Goal: Communication & Community: Ask a question

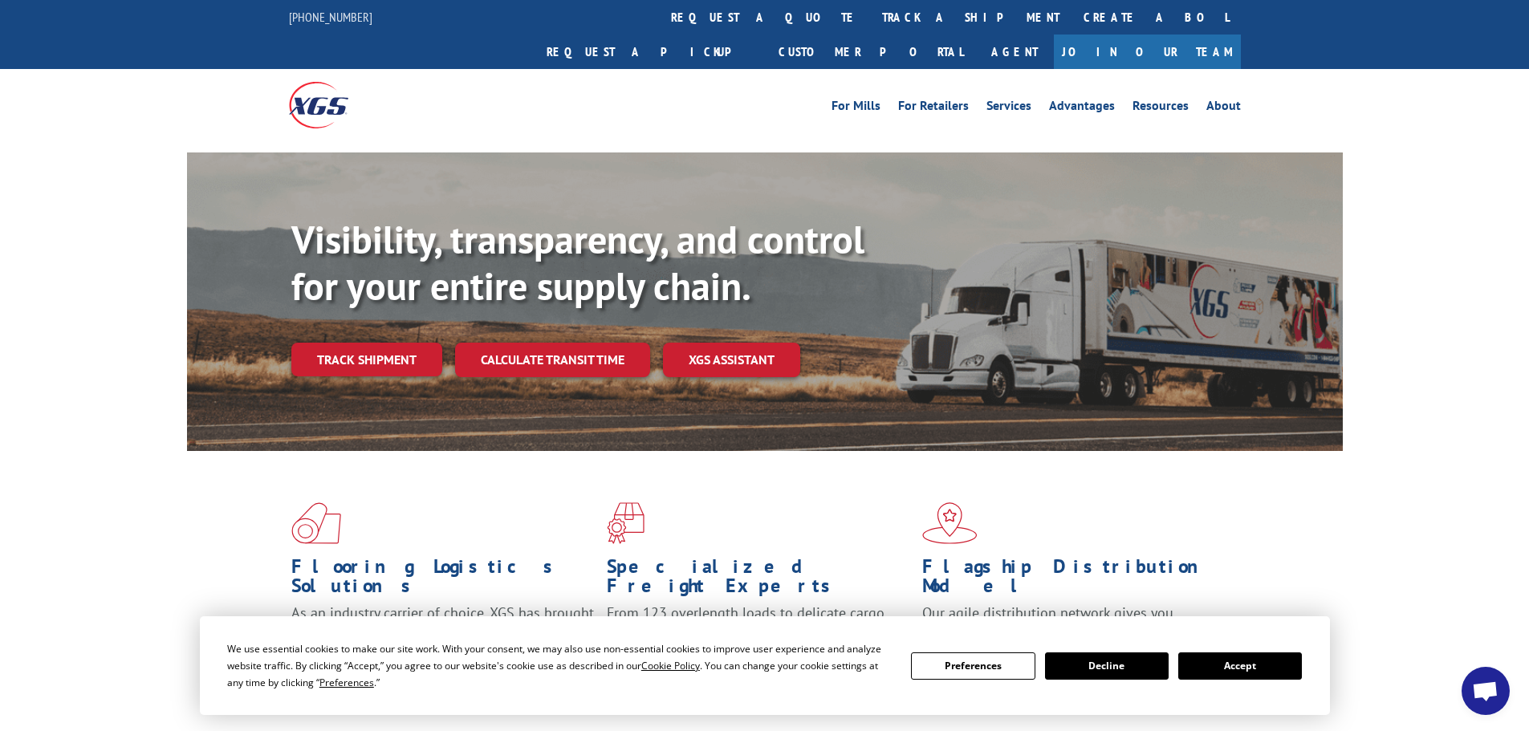
click at [1237, 664] on button "Accept" at bounding box center [1240, 665] width 124 height 27
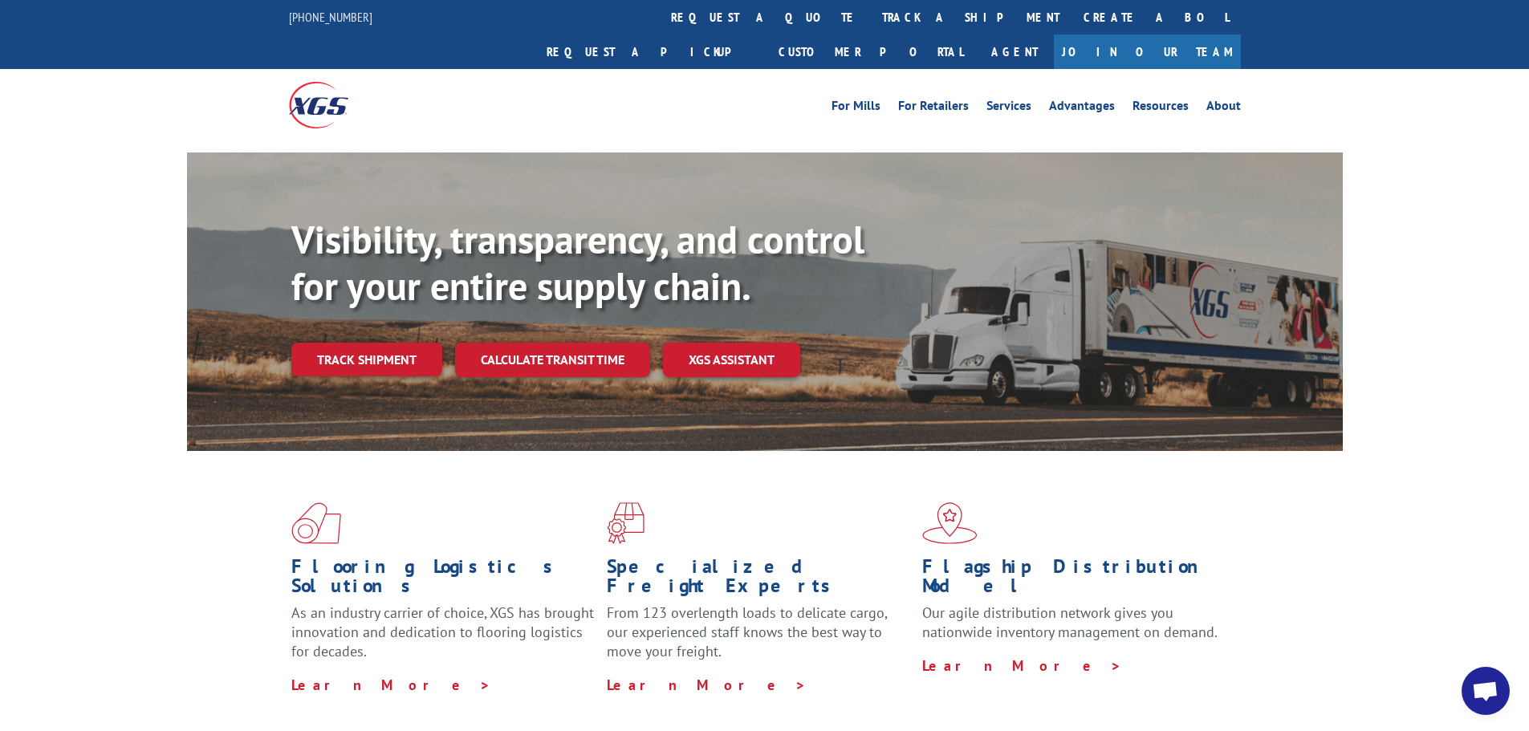
click at [1481, 688] on span "Open chat" at bounding box center [1485, 692] width 26 height 22
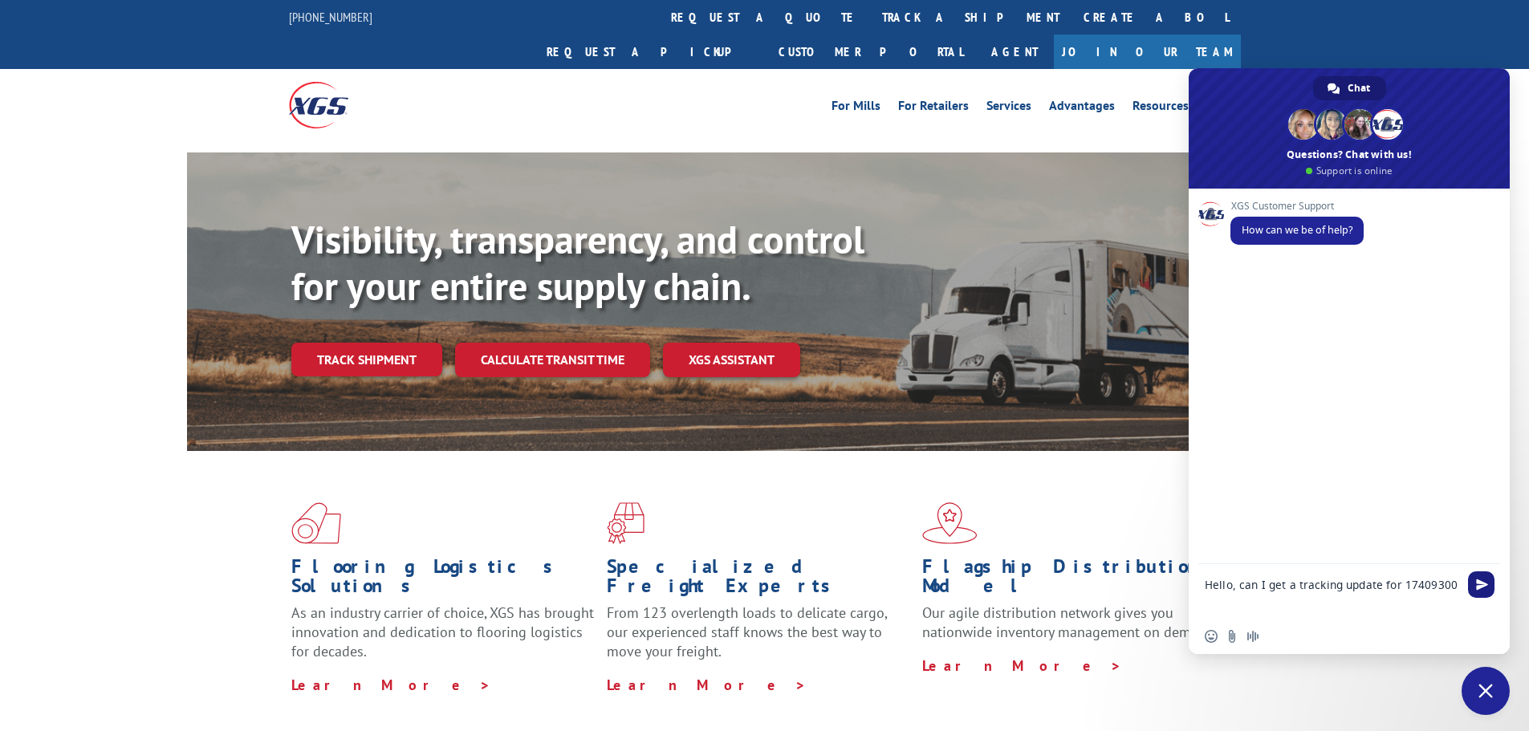
type textarea "Hello, can I get a tracking update for 17409300"
click at [1480, 587] on span "Send" at bounding box center [1482, 585] width 12 height 12
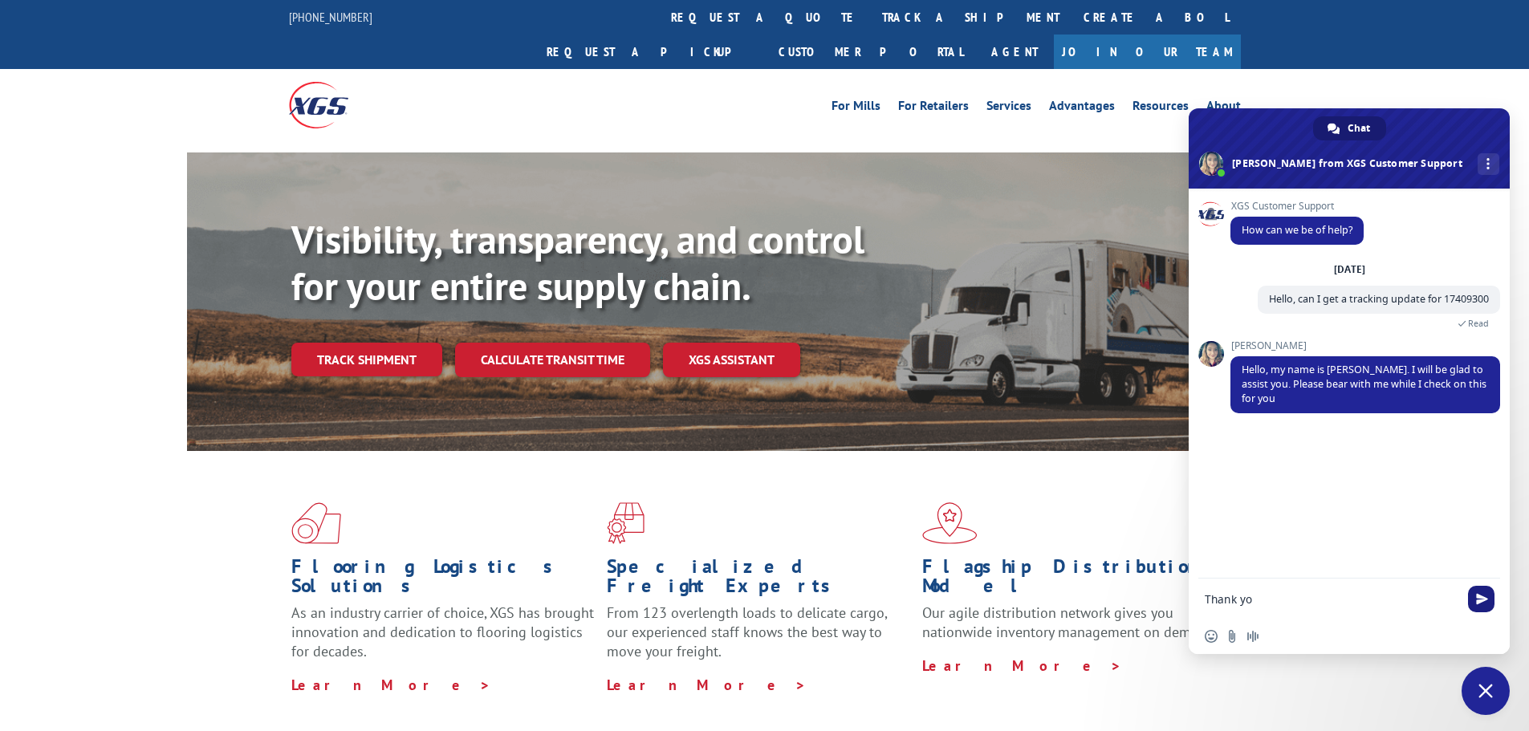
type textarea "Thank you"
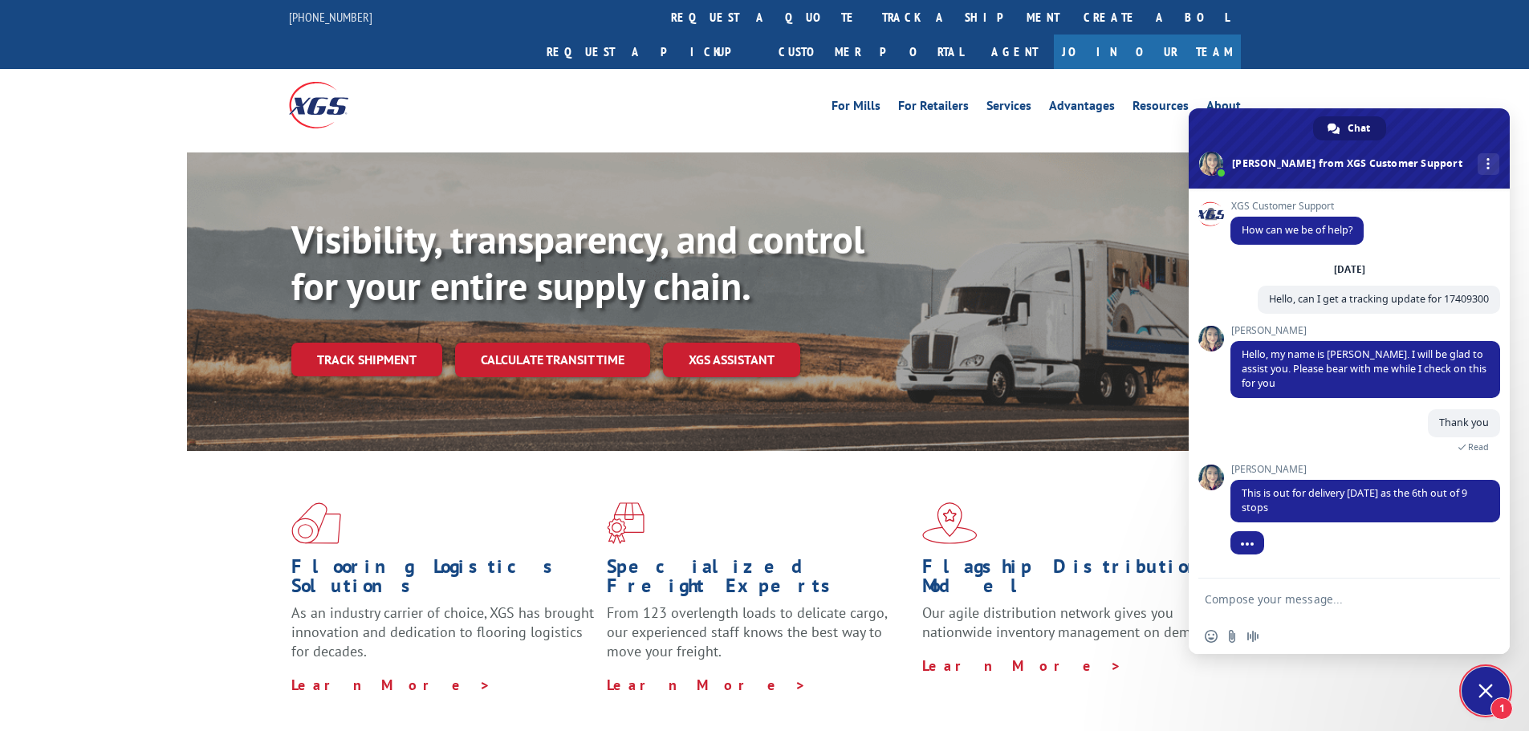
click at [1361, 608] on textarea "Compose your message..." at bounding box center [1333, 599] width 257 height 40
type textarea "Perfect, I appreciate you help"
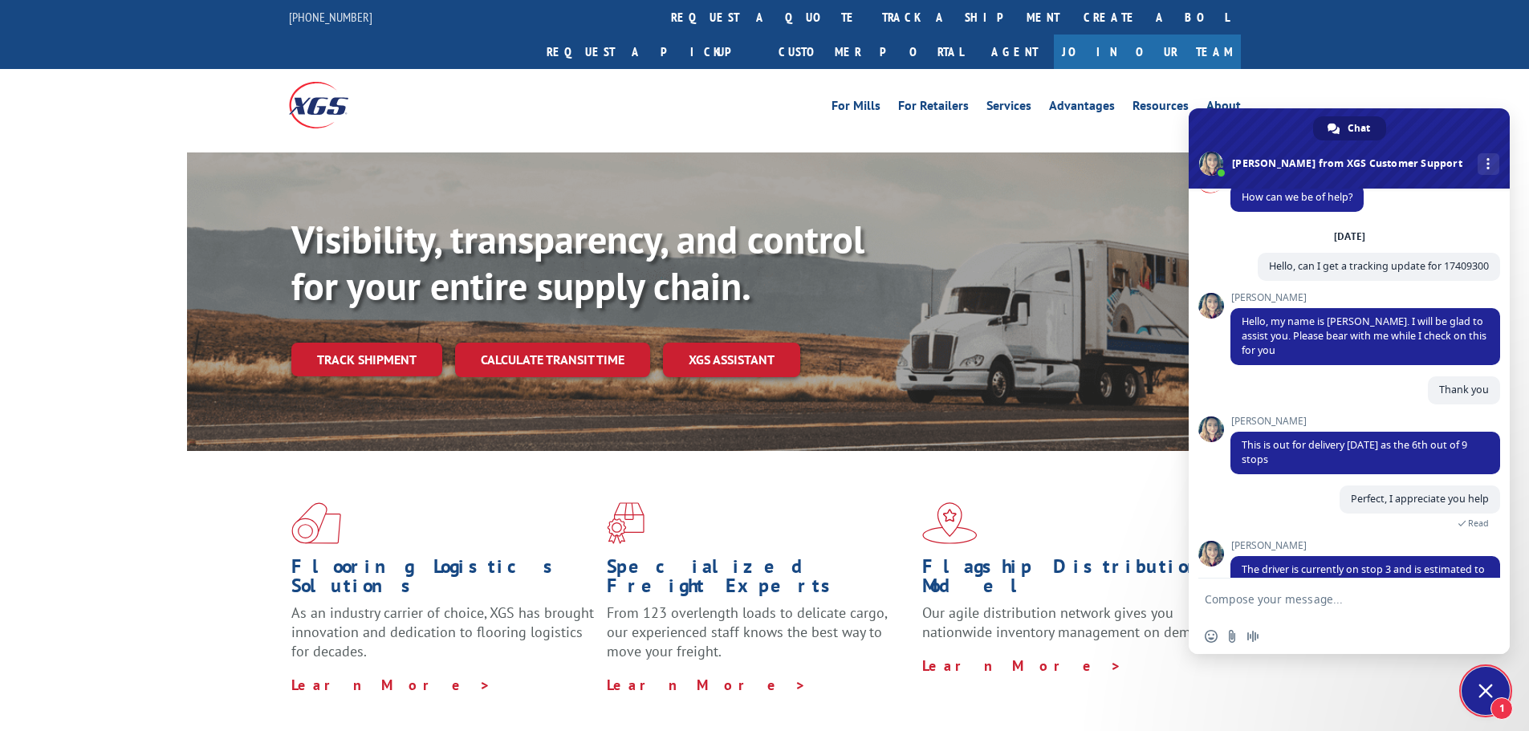
scroll to position [71, 0]
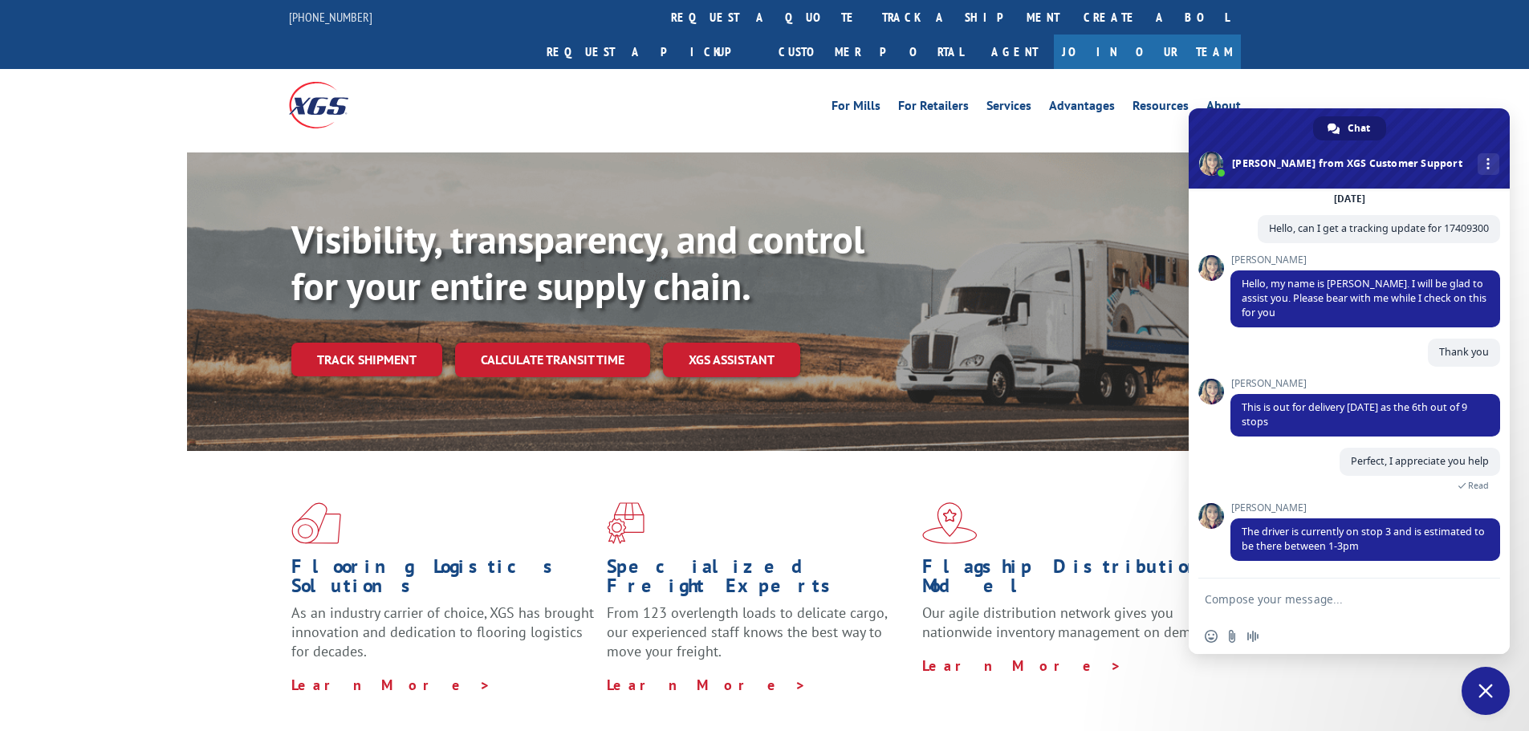
click at [1294, 611] on textarea "Compose your message..." at bounding box center [1333, 599] width 257 height 40
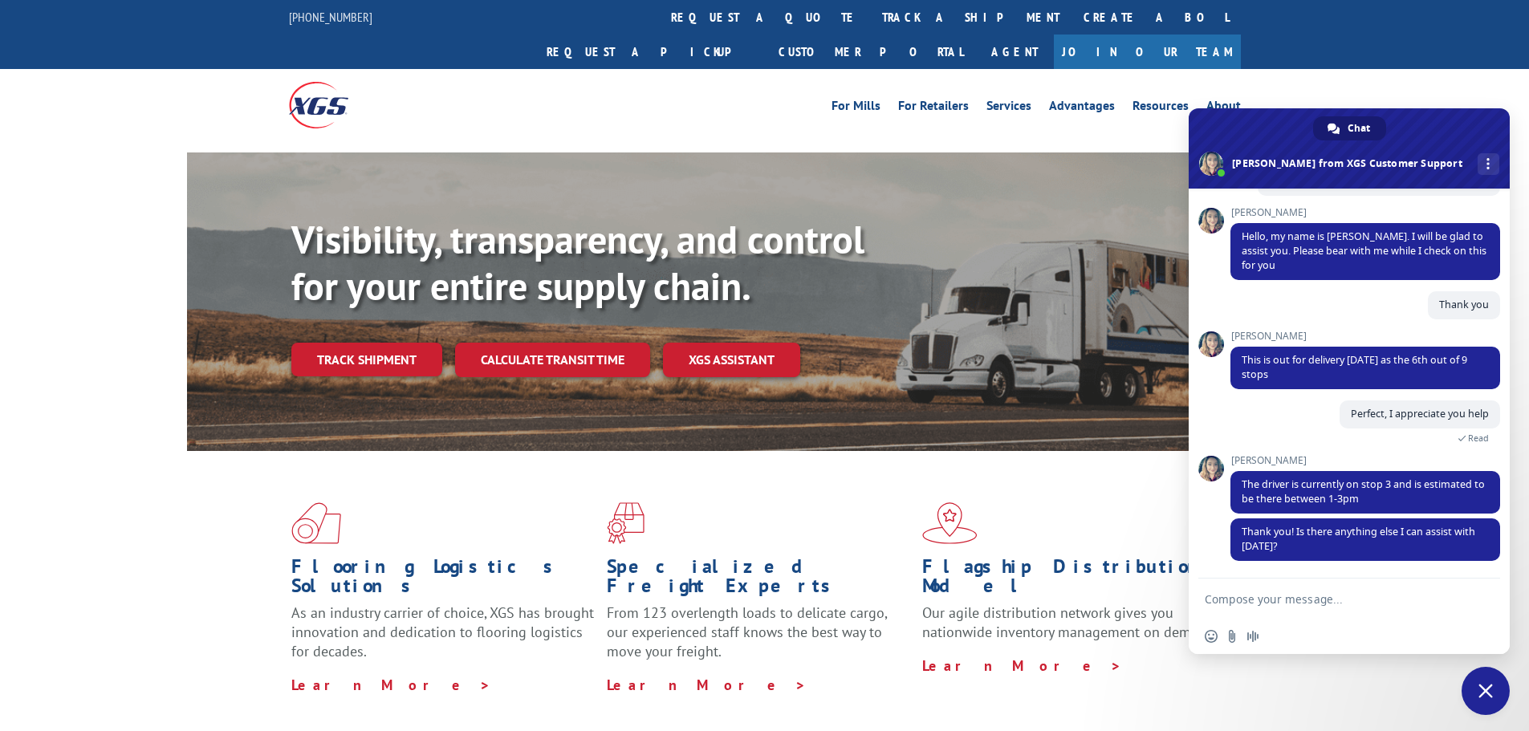
click at [1381, 595] on textarea "Compose your message..." at bounding box center [1333, 599] width 257 height 40
type textarea "That'll do it!"
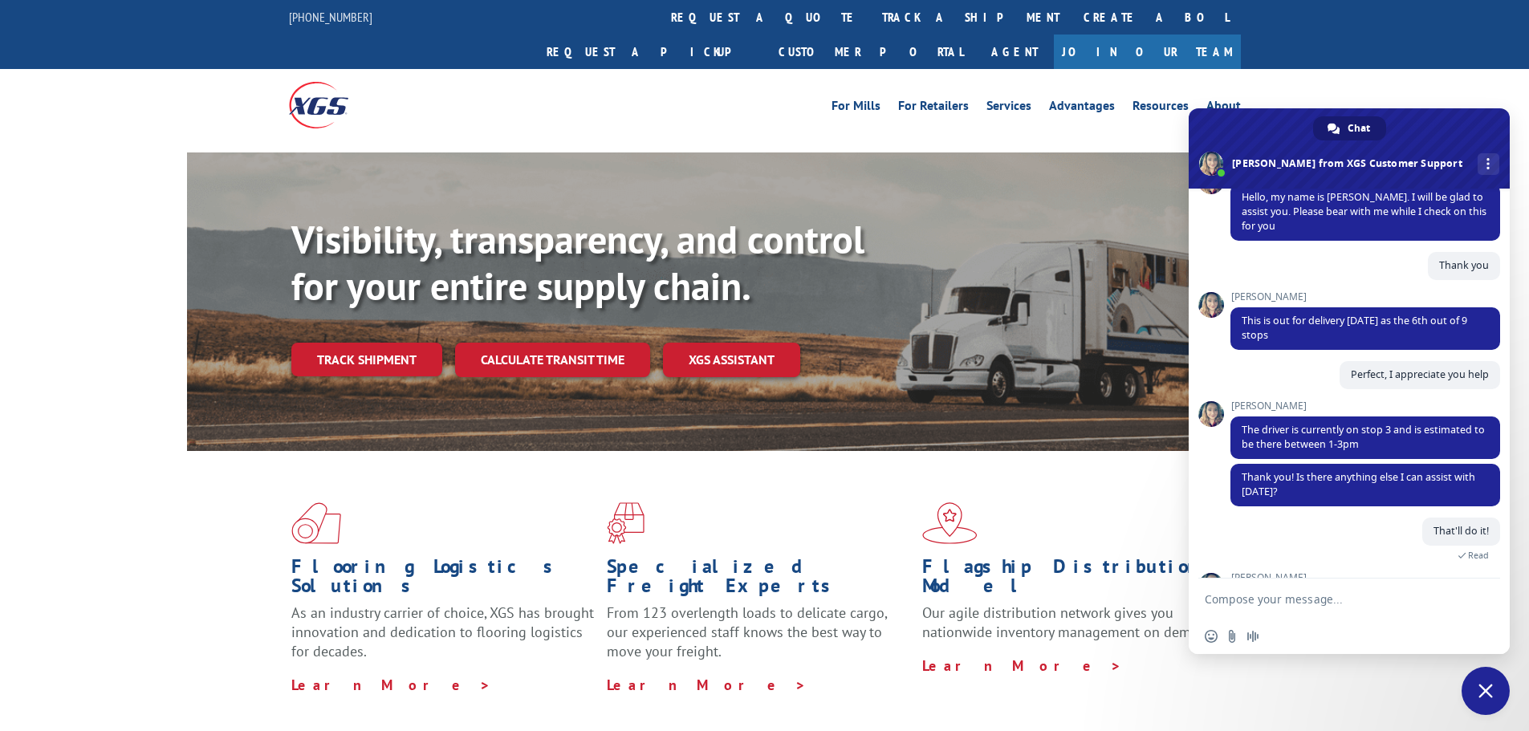
scroll to position [270, 0]
